Goal: Navigation & Orientation: Find specific page/section

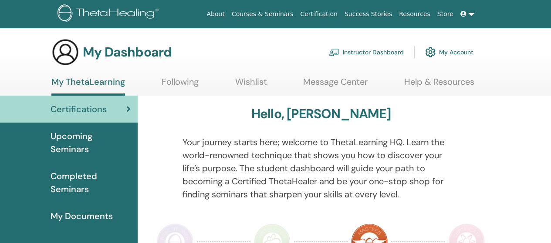
click at [371, 54] on link "Instructor Dashboard" at bounding box center [366, 52] width 75 height 19
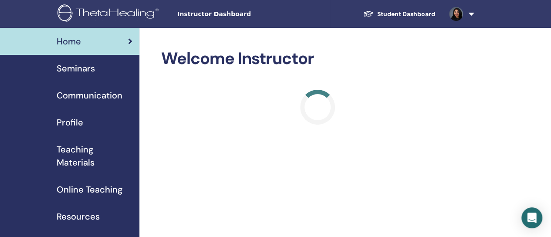
click at [75, 122] on span "Profile" at bounding box center [70, 122] width 27 height 13
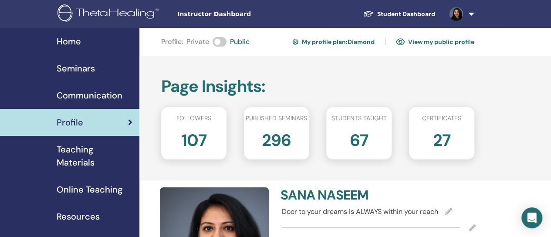
click at [83, 46] on div "Home" at bounding box center [69, 41] width 125 height 13
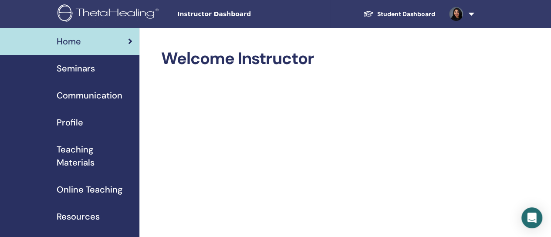
click at [71, 126] on span "Profile" at bounding box center [70, 122] width 27 height 13
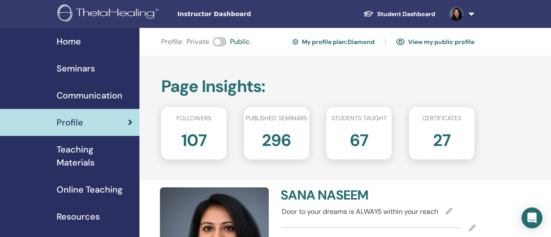
click at [86, 65] on span "Seminars" at bounding box center [76, 68] width 38 height 13
